Goal: Obtain resource: Download file/media

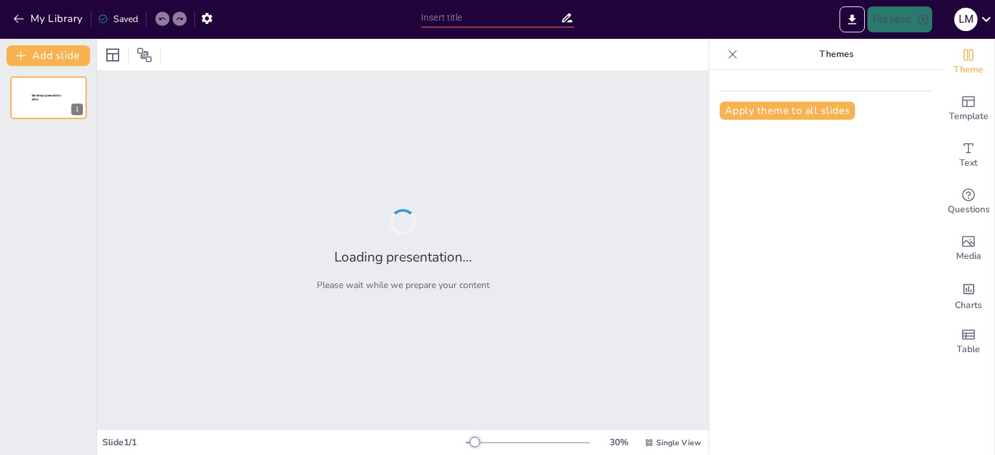
type input "Imported copia seguridad Presentación PADRES (6º PRIMARIA) 2025 (original en DR…"
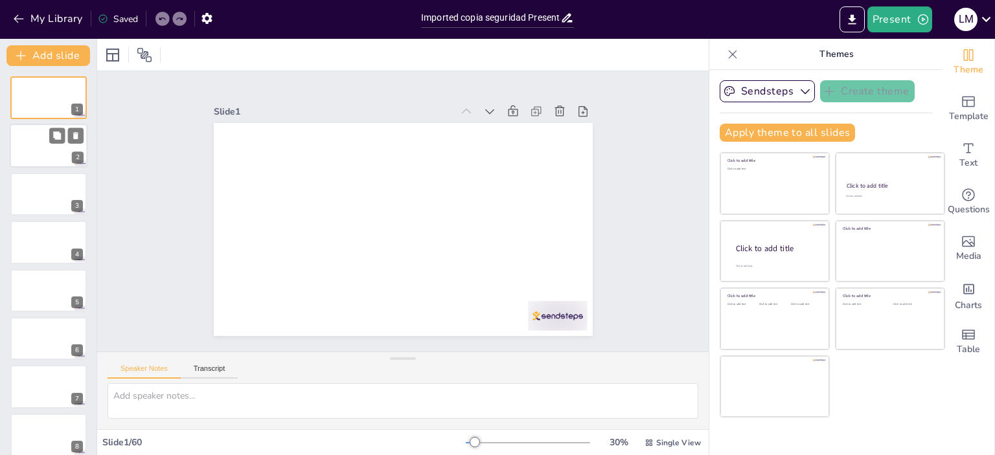
click at [56, 144] on div at bounding box center [49, 146] width 78 height 44
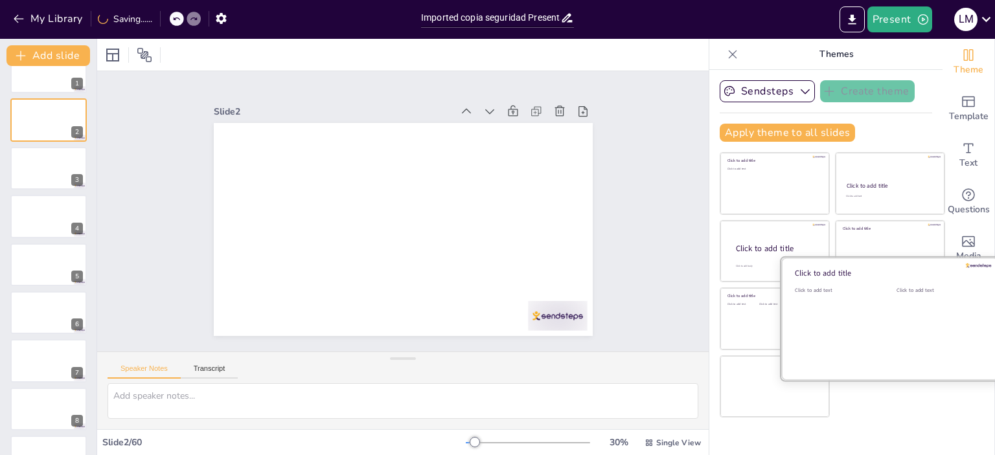
scroll to position [52, 0]
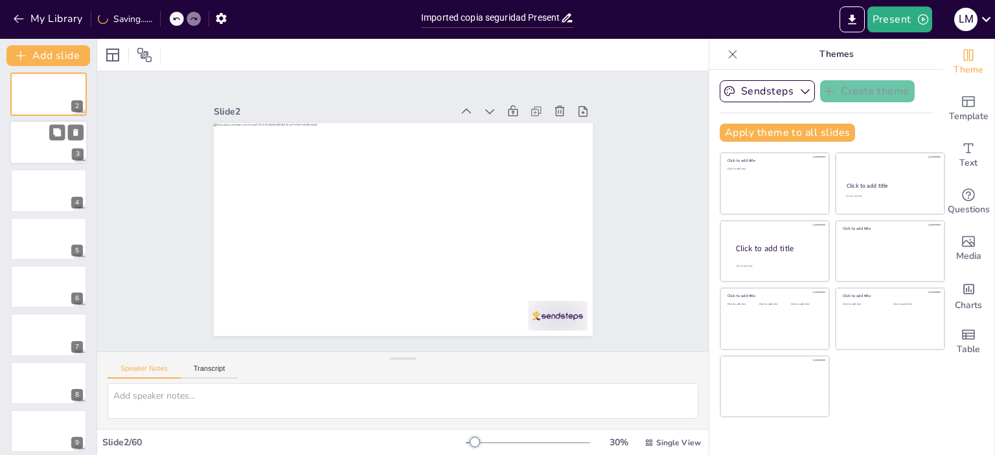
click at [34, 144] on div at bounding box center [49, 142] width 78 height 44
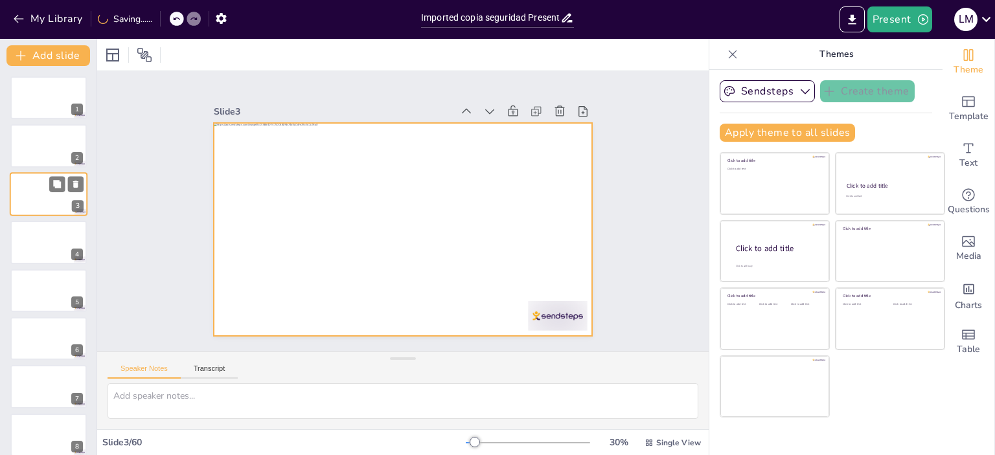
click at [25, 185] on div at bounding box center [49, 194] width 78 height 44
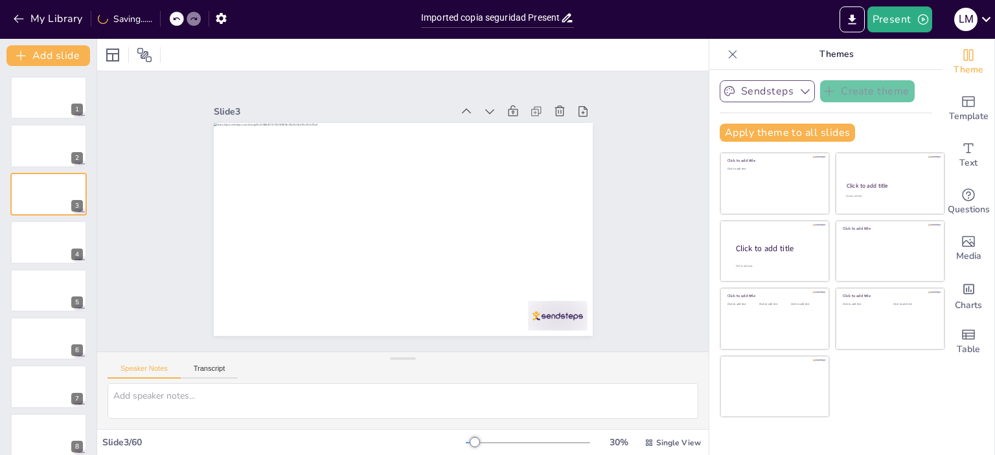
click at [801, 93] on icon "button" at bounding box center [805, 91] width 9 height 5
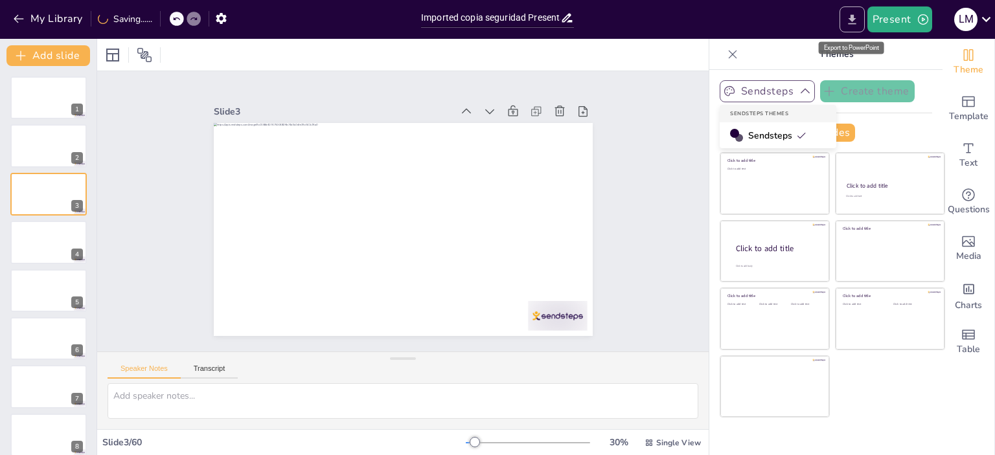
click at [845, 23] on button "Export to PowerPoint" at bounding box center [851, 19] width 25 height 26
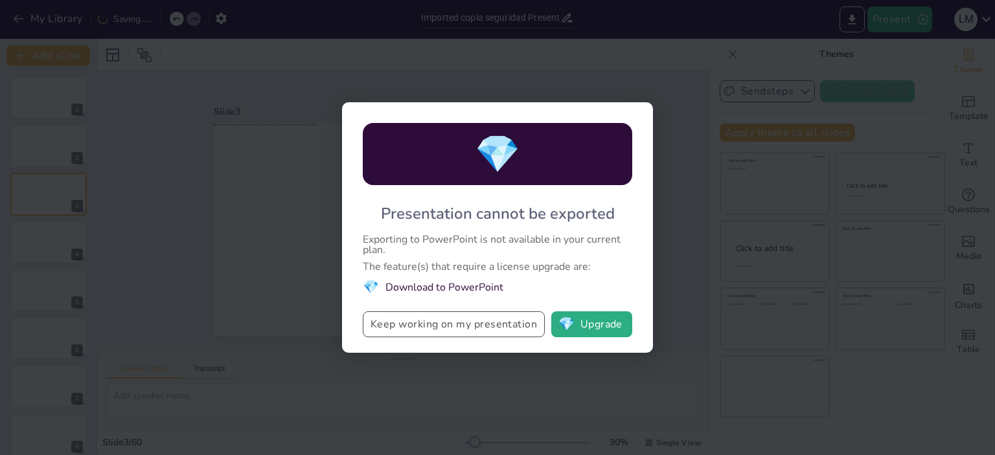
click at [384, 323] on button "Keep working on my presentation" at bounding box center [454, 325] width 182 height 26
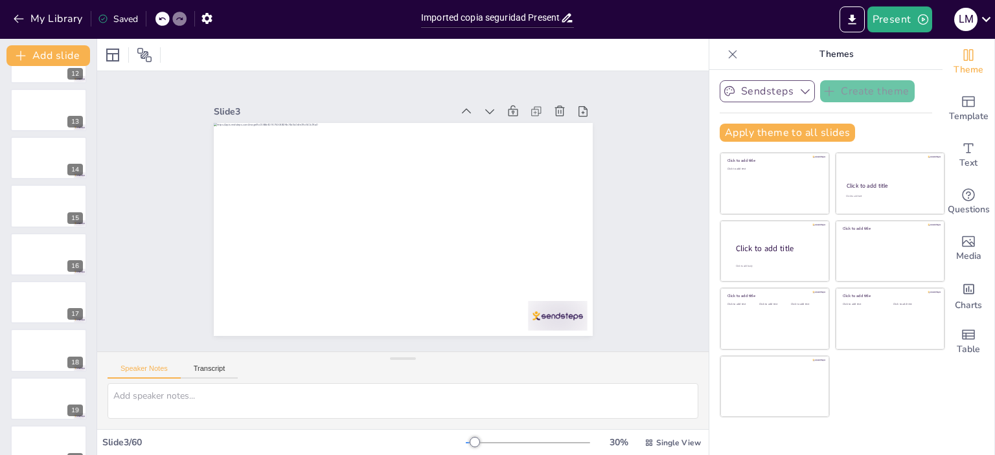
scroll to position [1295, 0]
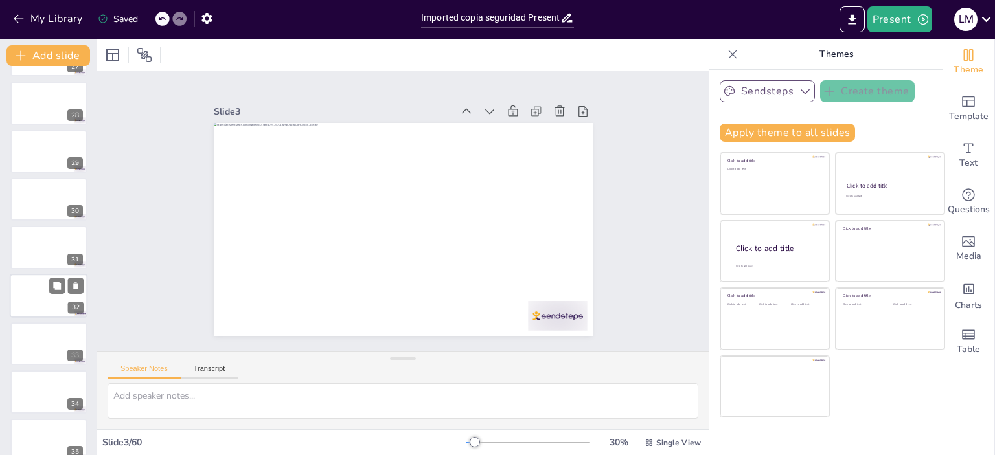
click at [40, 295] on div at bounding box center [49, 296] width 78 height 44
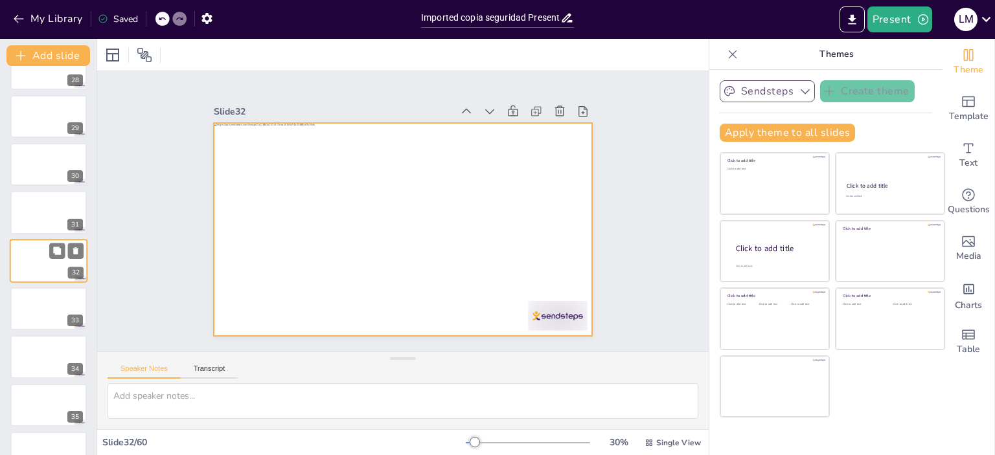
click at [44, 267] on div at bounding box center [49, 261] width 78 height 44
click at [33, 256] on div at bounding box center [49, 261] width 78 height 44
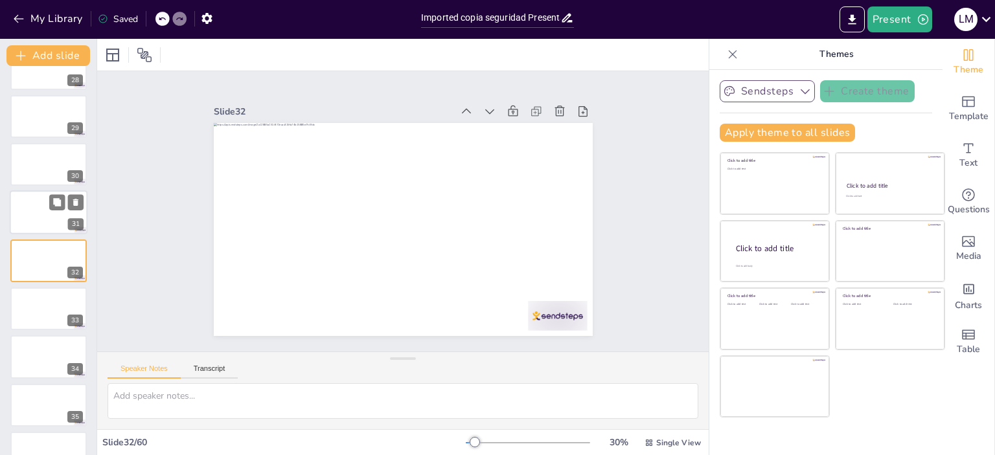
click at [34, 217] on div at bounding box center [49, 213] width 78 height 44
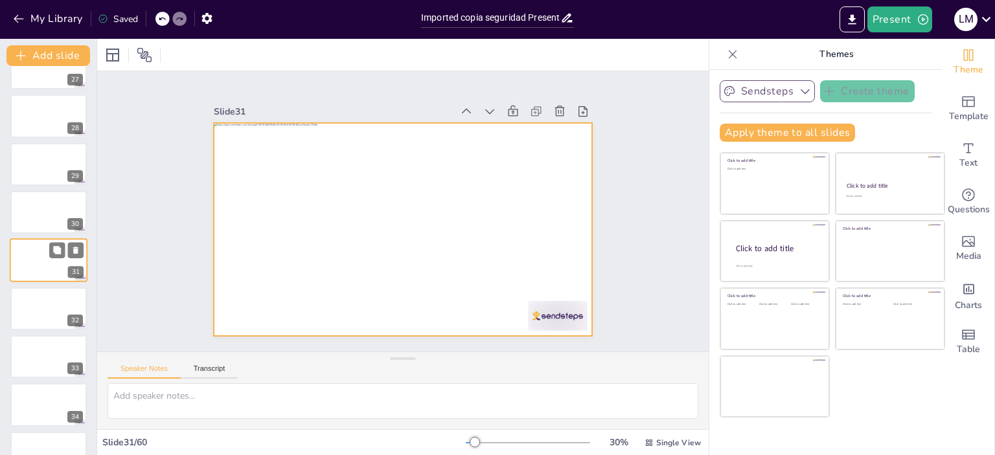
click at [36, 262] on div at bounding box center [49, 261] width 78 height 44
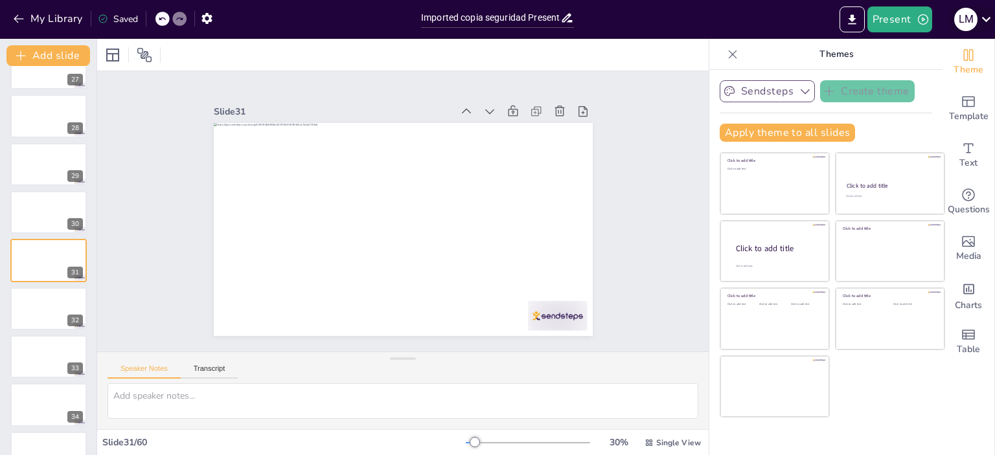
click at [984, 13] on icon at bounding box center [985, 18] width 17 height 17
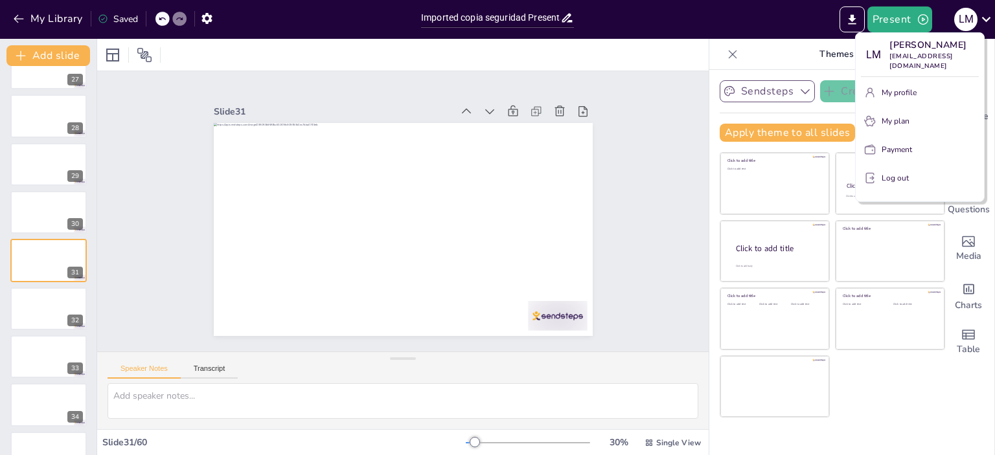
click at [352, 56] on div at bounding box center [497, 227] width 995 height 455
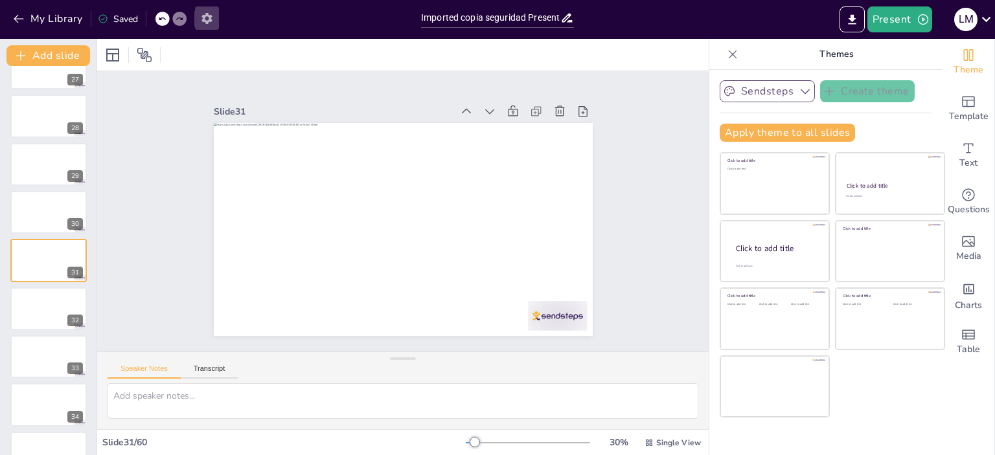
click at [209, 15] on icon "button" at bounding box center [206, 18] width 10 height 11
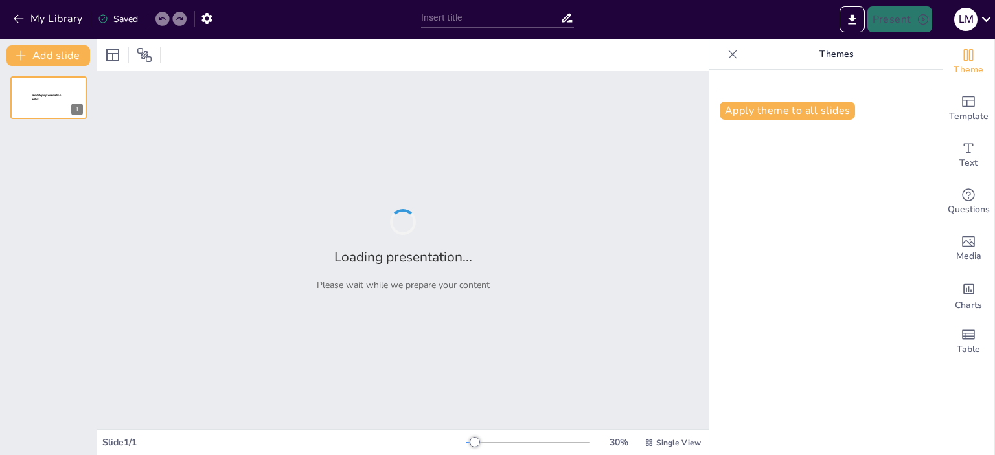
type input "Imported copia seguridad Presentación PADRES (6º PRIMARIA) 2025 (original en DR…"
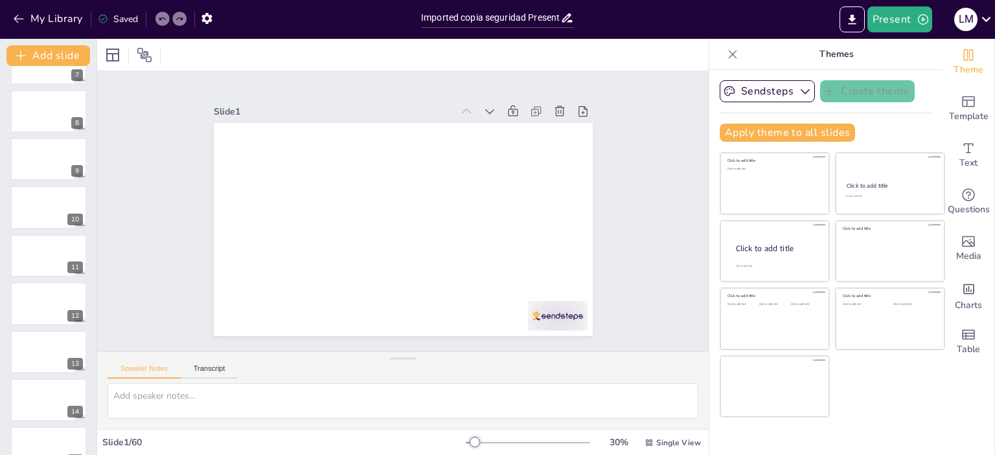
scroll to position [712, 0]
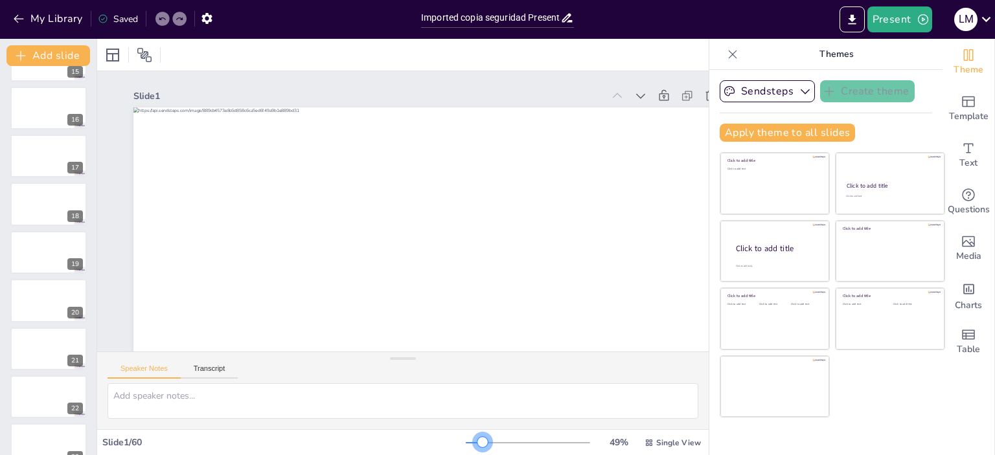
click at [474, 441] on div at bounding box center [528, 443] width 124 height 10
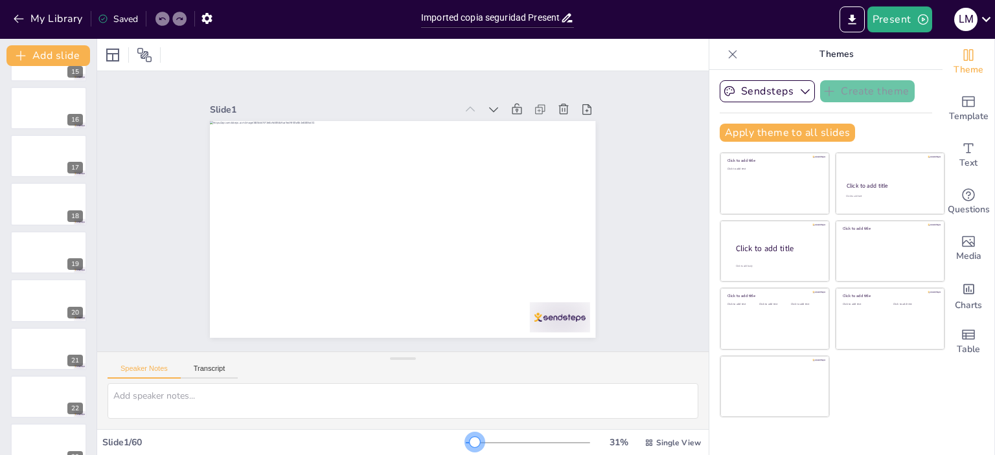
click at [466, 440] on div at bounding box center [528, 443] width 124 height 10
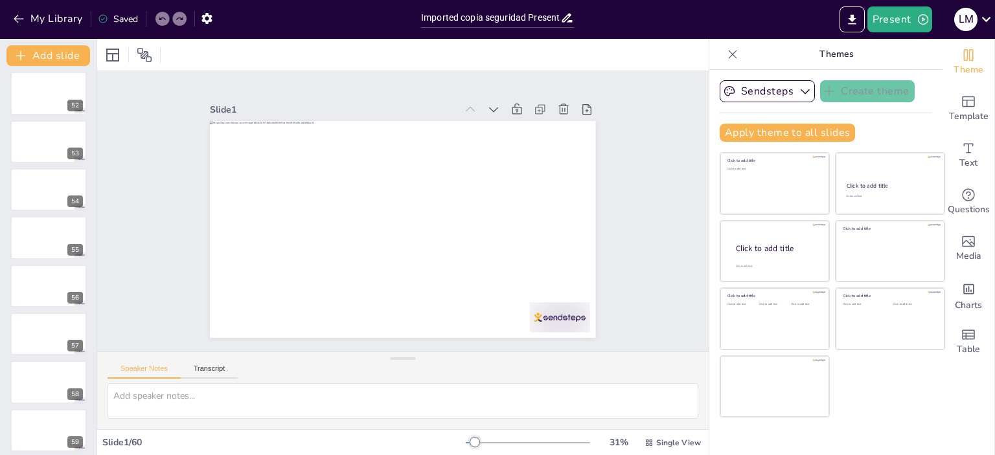
scroll to position [2516, 0]
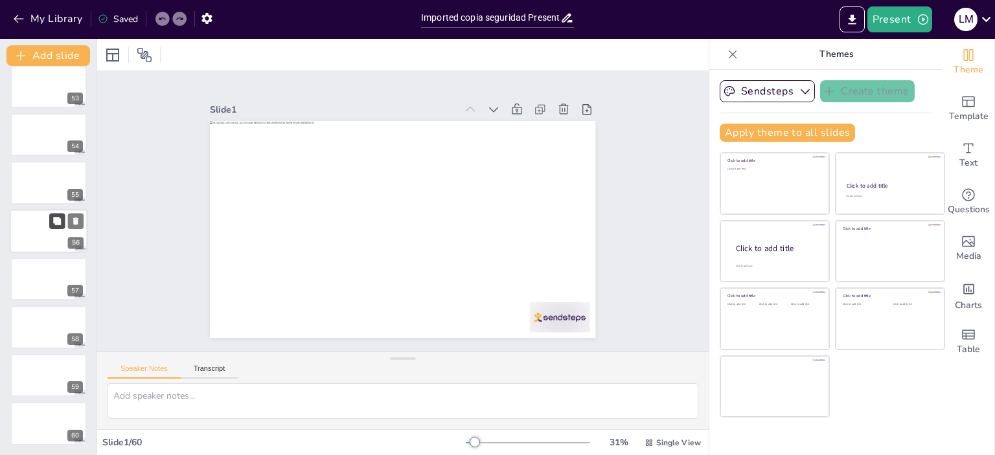
click at [54, 225] on icon at bounding box center [56, 220] width 9 height 9
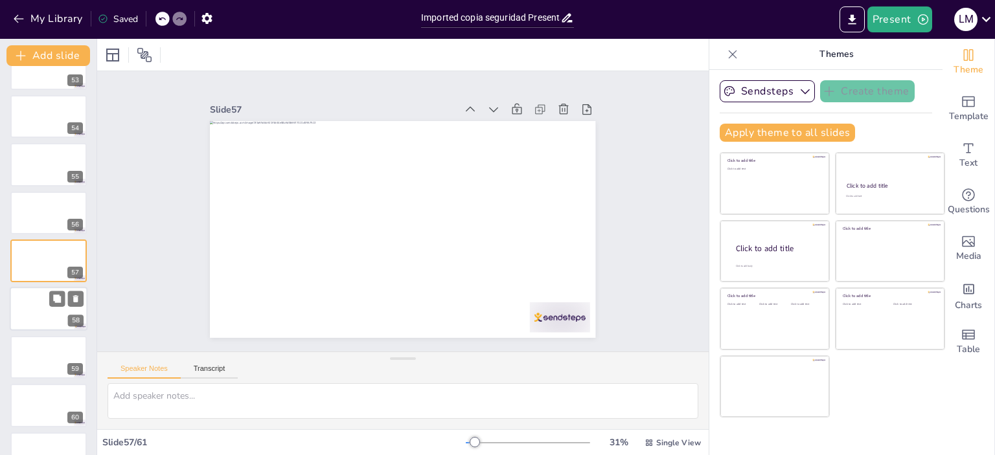
scroll to position [2565, 0]
